Goal: Task Accomplishment & Management: Manage account settings

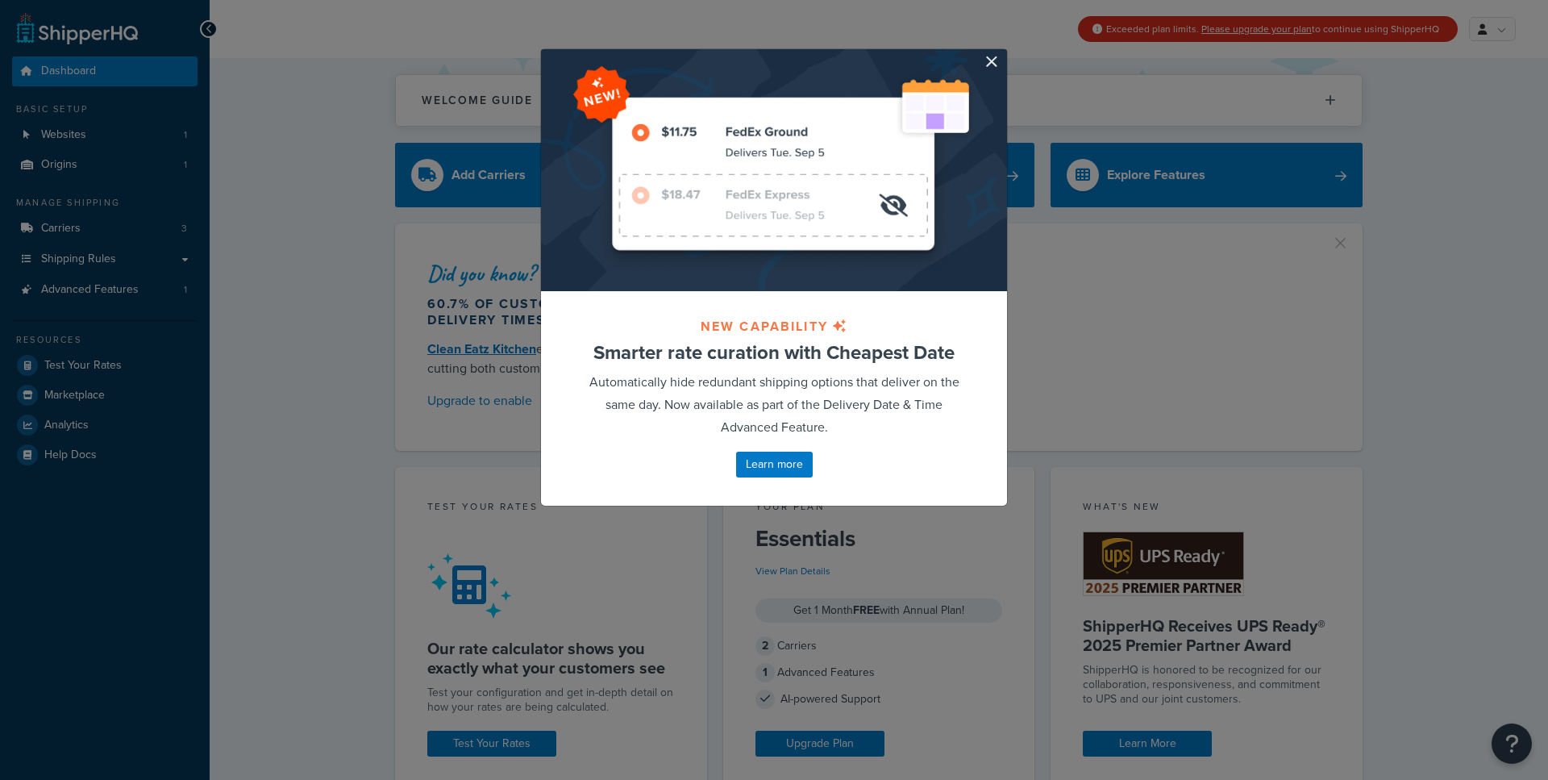
click at [983, 62] on div at bounding box center [774, 170] width 466 height 242
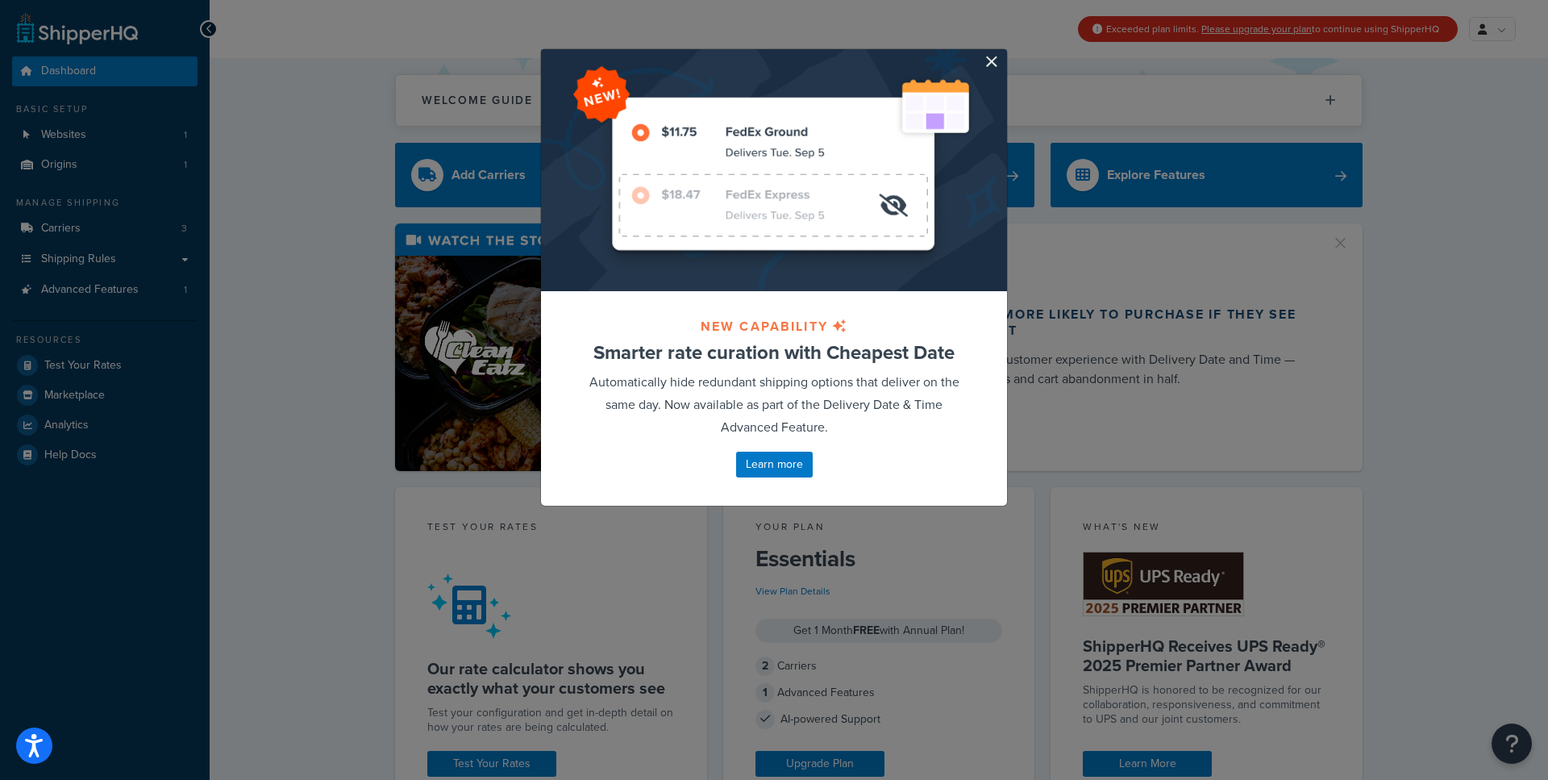
click at [1003, 60] on div at bounding box center [774, 170] width 466 height 242
click at [1003, 53] on button "button" at bounding box center [1005, 51] width 4 height 4
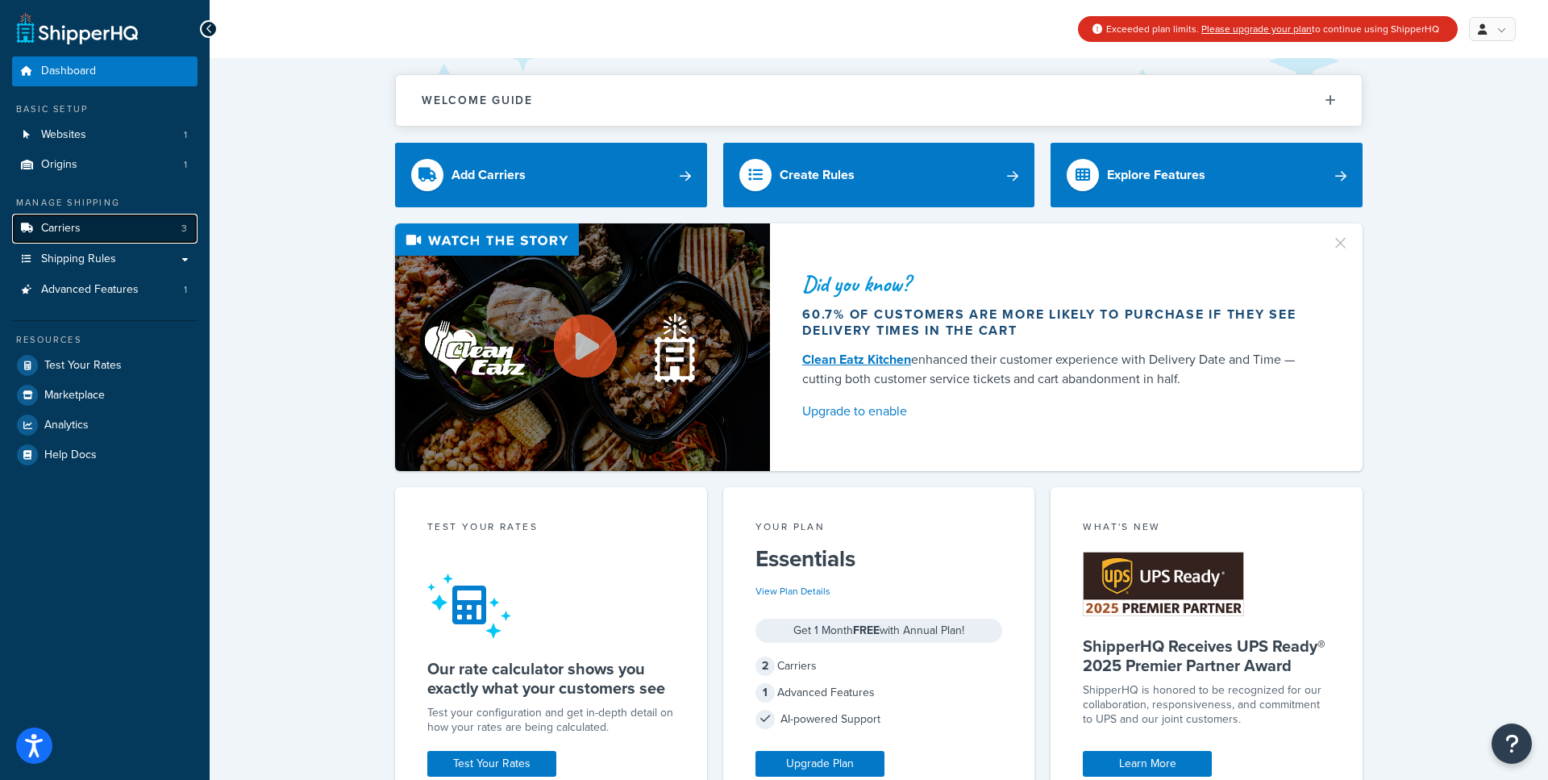
click at [123, 231] on link "Carriers 3" at bounding box center [104, 229] width 185 height 30
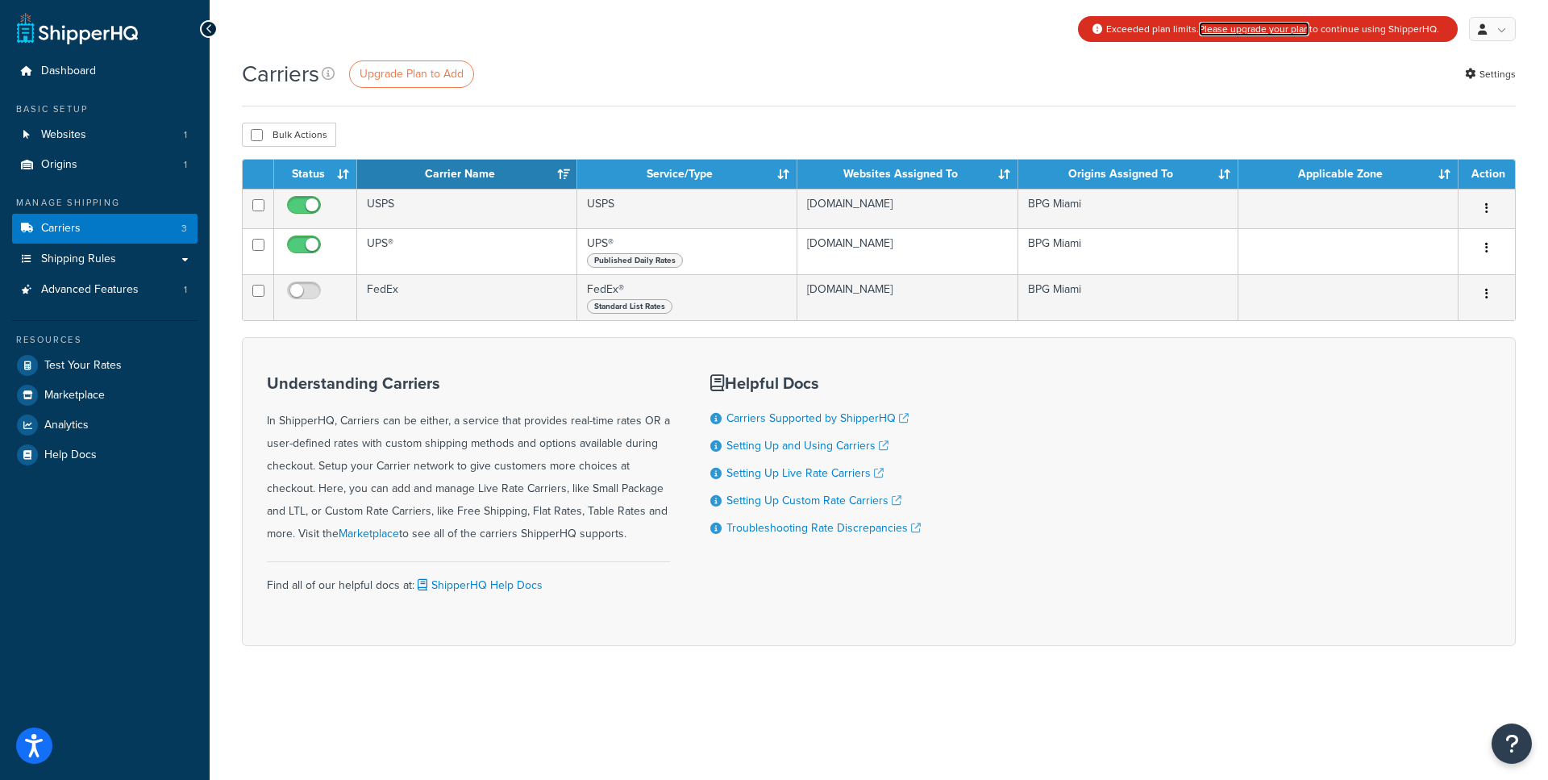
click at [1276, 27] on link "Please upgrade your plan" at bounding box center [1254, 29] width 110 height 15
